Goal: Navigation & Orientation: Find specific page/section

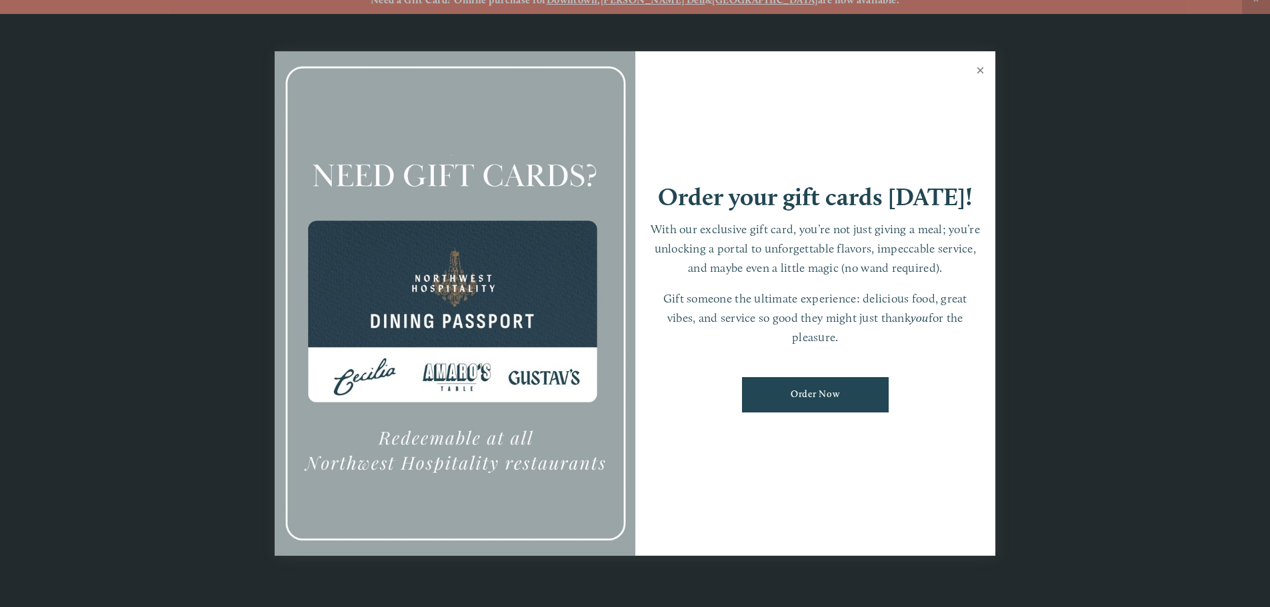
scroll to position [28, 0]
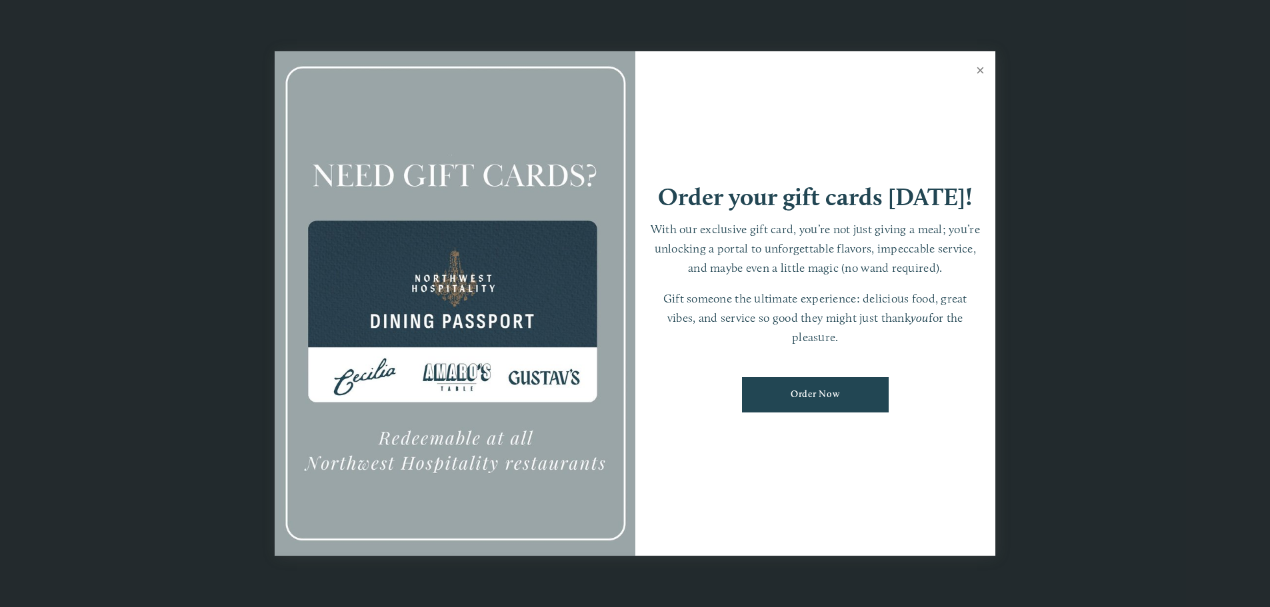
click at [977, 65] on link "Close" at bounding box center [980, 71] width 26 height 37
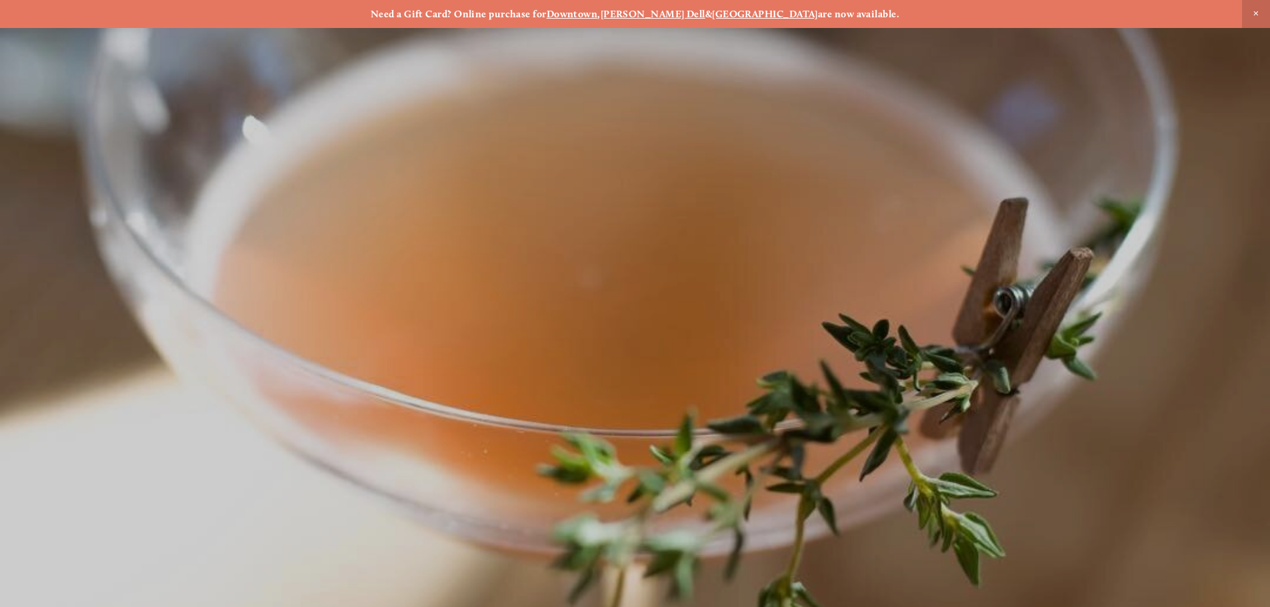
scroll to position [28, 0]
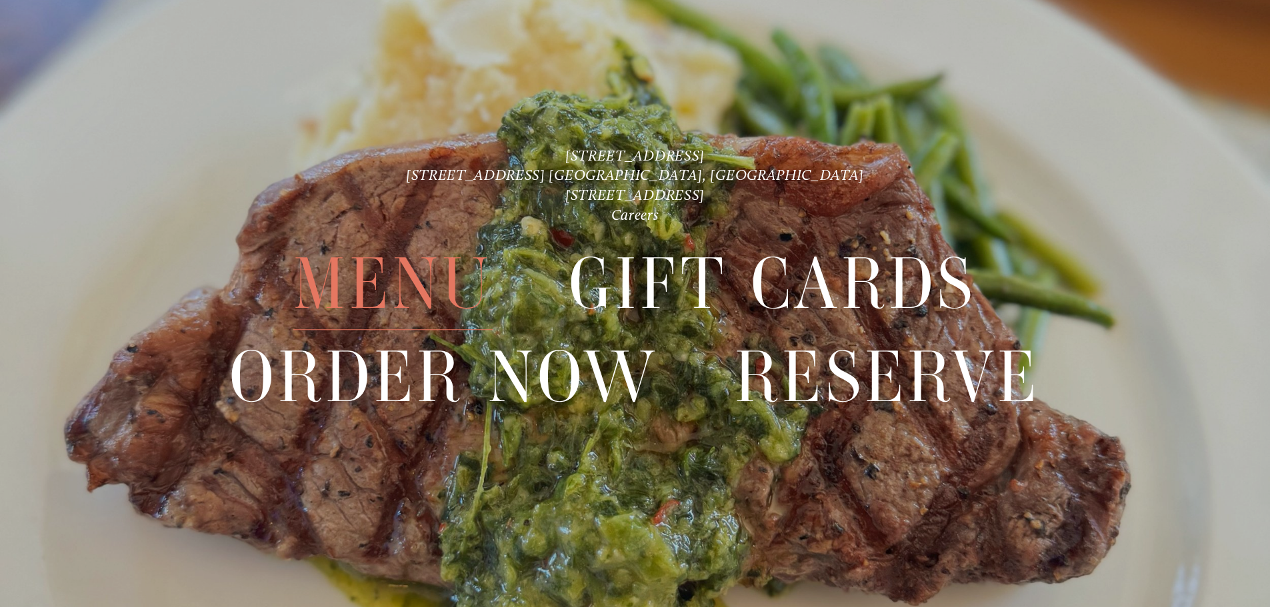
click at [427, 282] on span "Menu" at bounding box center [392, 285] width 199 height 92
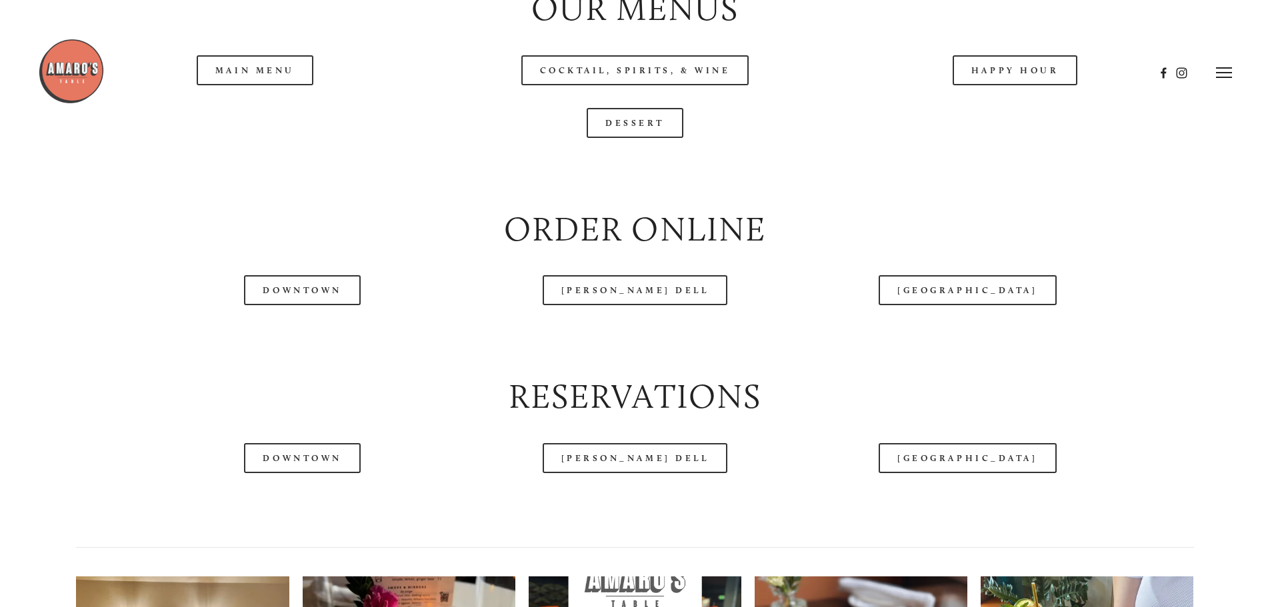
scroll to position [1578, 0]
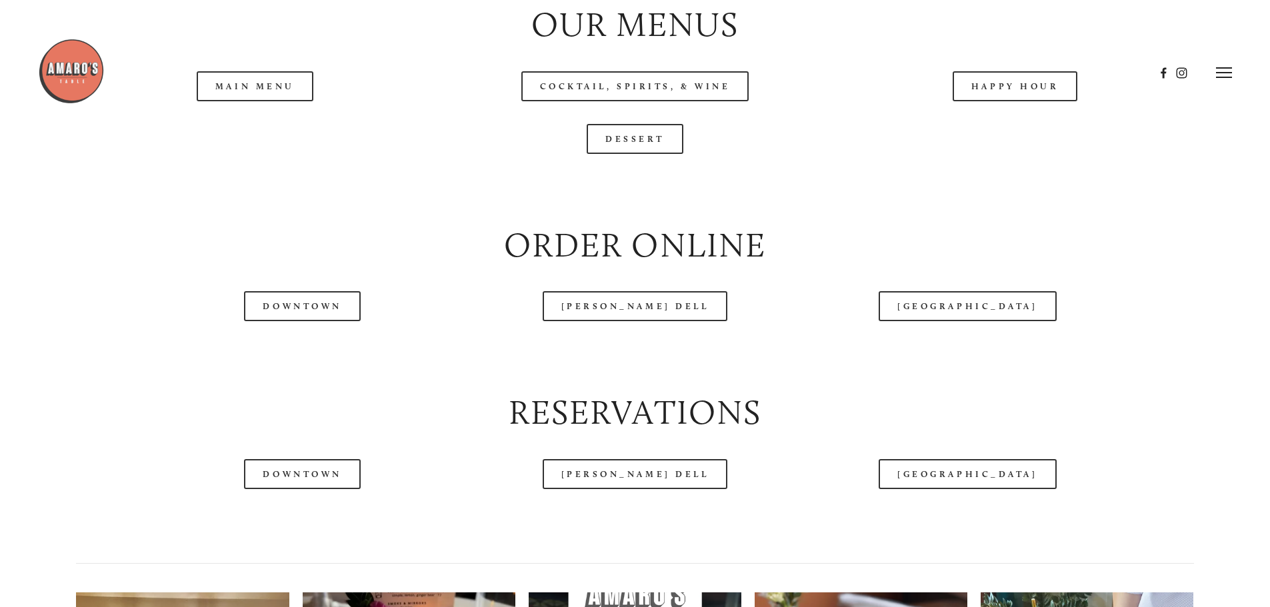
click at [261, 130] on header "Menu Order Now Visit Gallery 0" at bounding box center [635, 72] width 1194 height 145
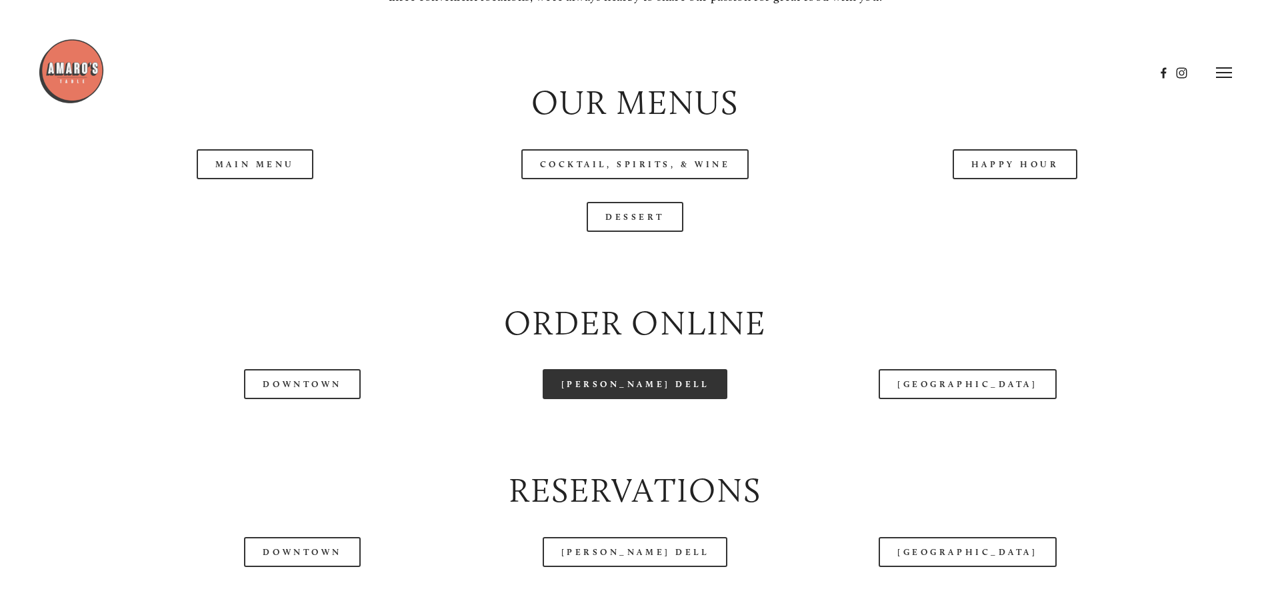
scroll to position [1489, 0]
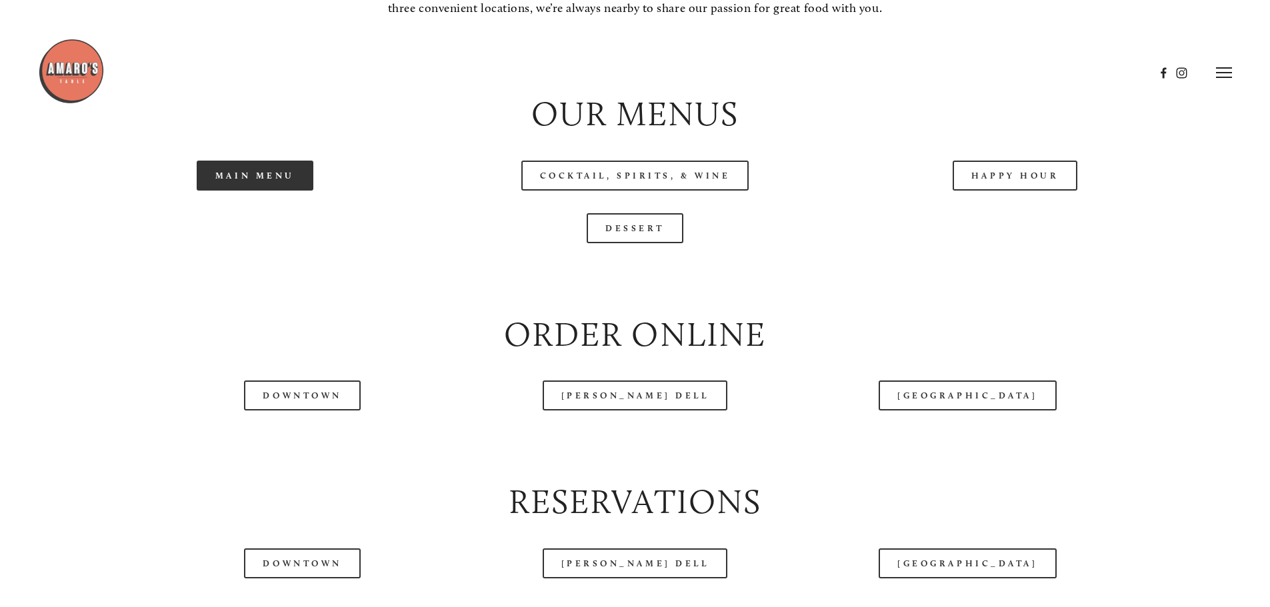
click at [275, 191] on link "Main Menu" at bounding box center [255, 176] width 117 height 30
